Goal: Use online tool/utility: Utilize a website feature to perform a specific function

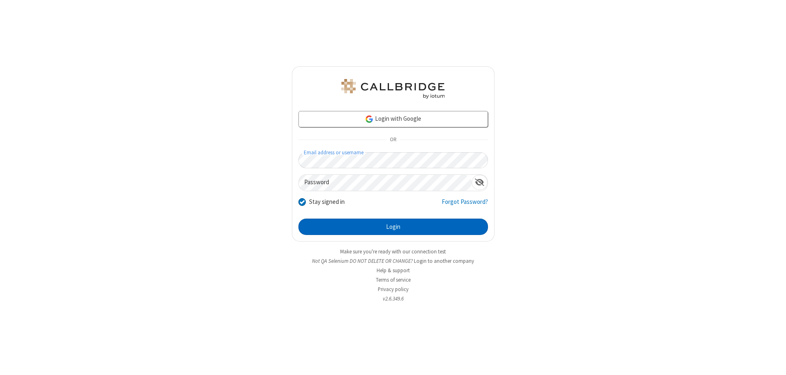
click at [393, 227] on button "Login" at bounding box center [393, 227] width 190 height 16
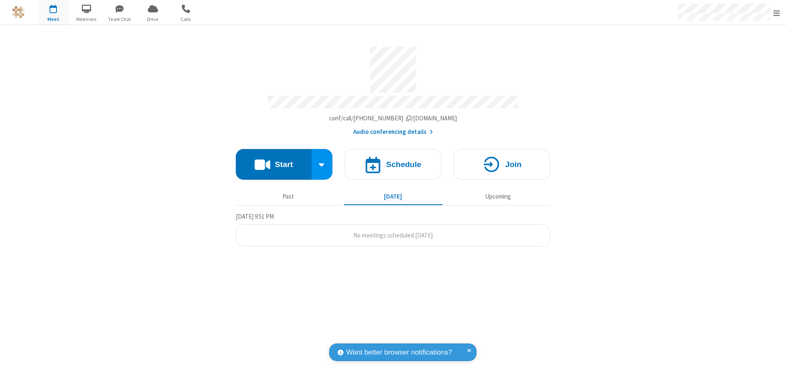
click at [273, 160] on button "Start" at bounding box center [274, 164] width 76 height 31
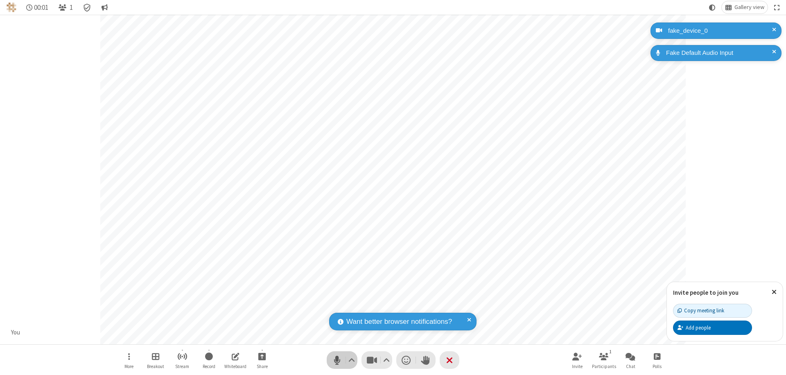
click at [337, 360] on span "Mute (⌘+Shift+A)" at bounding box center [337, 360] width 12 height 12
click at [337, 360] on span "Unmute (⌘+Shift+A)" at bounding box center [337, 360] width 12 height 12
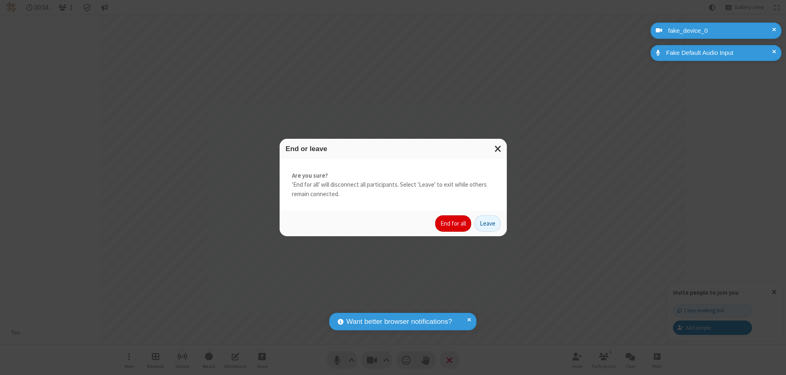
click at [454, 224] on button "End for all" at bounding box center [453, 223] width 36 height 16
